Goal: Task Accomplishment & Management: Use online tool/utility

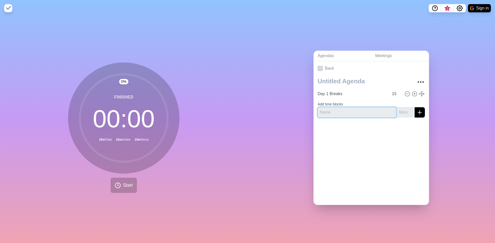
click at [358, 115] on input "text" at bounding box center [356, 112] width 78 height 10
type input "Day 1 Lunch"
type input "1"
type input "60"
click at [414, 107] on button "submit" at bounding box center [419, 112] width 10 height 10
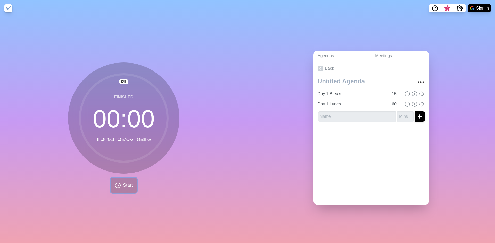
click at [128, 183] on span "Start" at bounding box center [128, 185] width 10 height 7
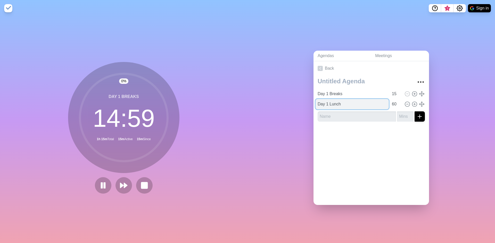
click at [329, 99] on input "Day 1 Lunch" at bounding box center [351, 104] width 73 height 10
click at [145, 183] on rect at bounding box center [144, 185] width 6 height 6
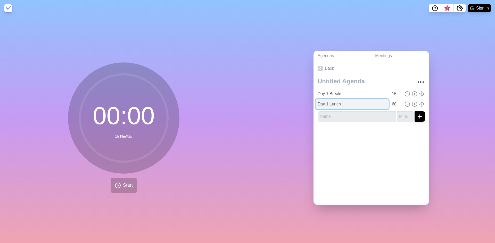
click at [333, 104] on input "Day 1 Lunch" at bounding box center [351, 104] width 73 height 10
click at [128, 182] on span "Start" at bounding box center [128, 185] width 10 height 7
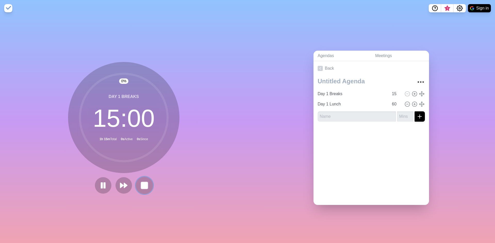
click at [141, 183] on rect at bounding box center [144, 185] width 6 height 6
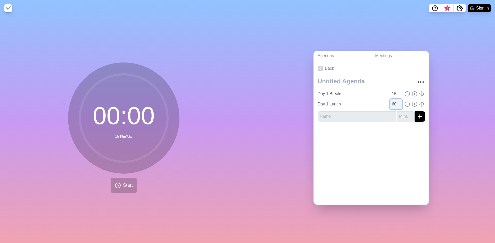
click at [390, 104] on input "60" at bounding box center [396, 104] width 12 height 10
click at [371, 107] on input "Day 1 Lunch" at bounding box center [351, 104] width 73 height 10
click at [344, 105] on input "Day 1 Lunch" at bounding box center [351, 104] width 73 height 10
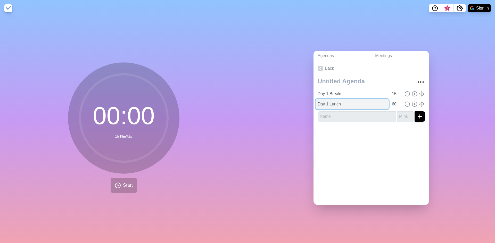
click at [325, 104] on input "Day 1 Lunch" at bounding box center [351, 104] width 73 height 10
click at [319, 104] on input "Day 1 Lunch" at bounding box center [351, 104] width 73 height 10
click at [404, 92] on icon at bounding box center [407, 94] width 6 height 6
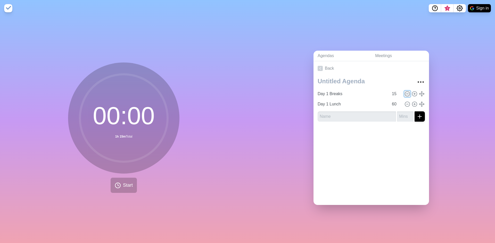
type input "Day 1 Lunch"
type input "60"
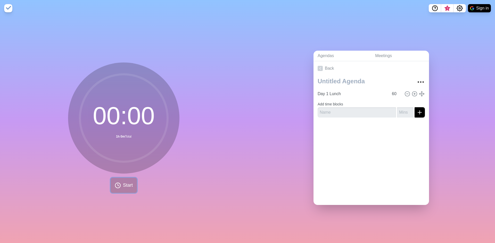
click at [123, 186] on span "Start" at bounding box center [128, 185] width 10 height 7
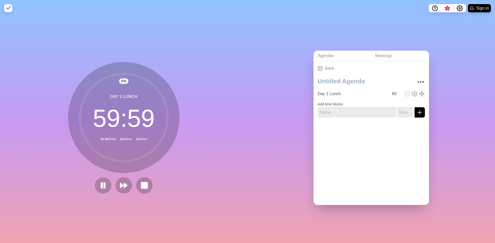
click at [452, 99] on div "Agendas Meetings Back Day 1 Lunch 60 Add time blocks" at bounding box center [370, 129] width 247 height 227
